Goal: Task Accomplishment & Management: Manage account settings

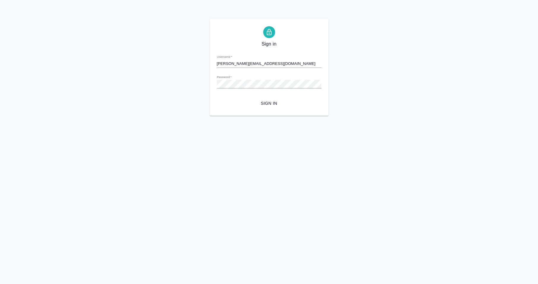
type input "d.karapetyan@awatera.com"
click at [266, 108] on button "Sign in" at bounding box center [269, 103] width 105 height 11
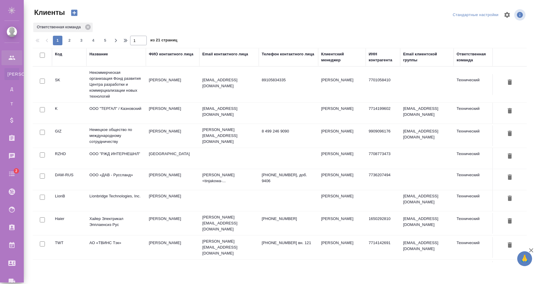
select select "RU"
